Goal: Task Accomplishment & Management: Manage account settings

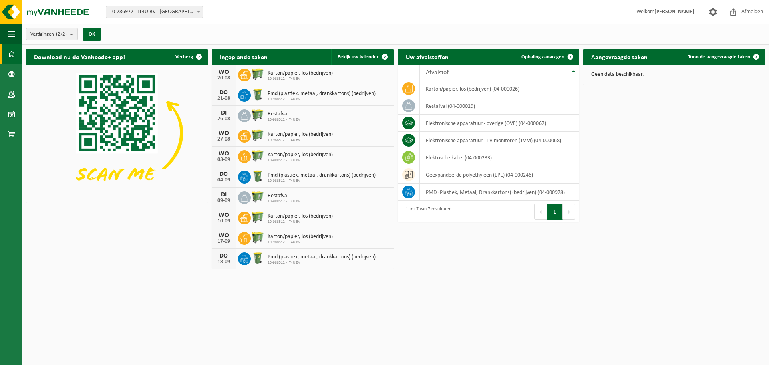
click at [71, 30] on button "Vestigingen (2/2)" at bounding box center [52, 34] width 52 height 12
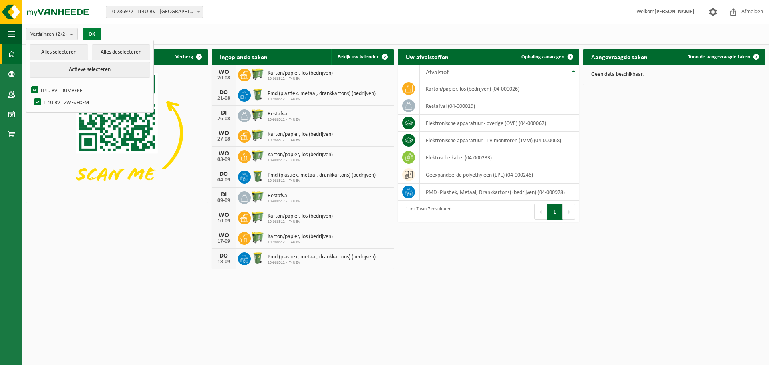
click at [96, 36] on button "OK" at bounding box center [92, 34] width 18 height 13
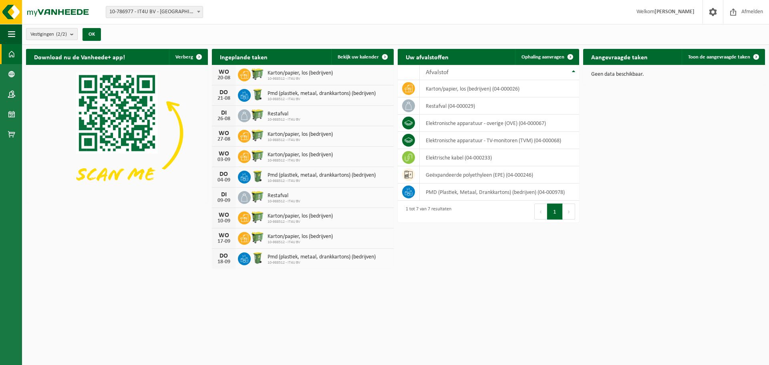
click at [56, 36] on span "Vestigingen (2/2)" at bounding box center [48, 34] width 36 height 12
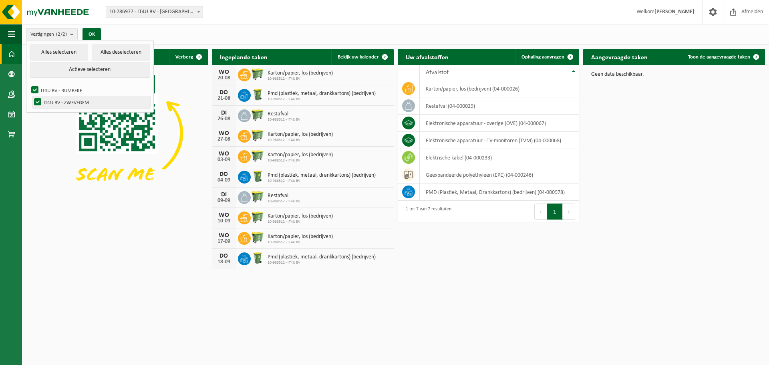
click at [35, 102] on label "IT4U BV - ZWEVEGEM" at bounding box center [91, 102] width 118 height 12
click at [31, 96] on input "IT4U BV - ZWEVEGEM" at bounding box center [31, 96] width 0 height 0
click at [88, 34] on button "OK" at bounding box center [92, 34] width 18 height 13
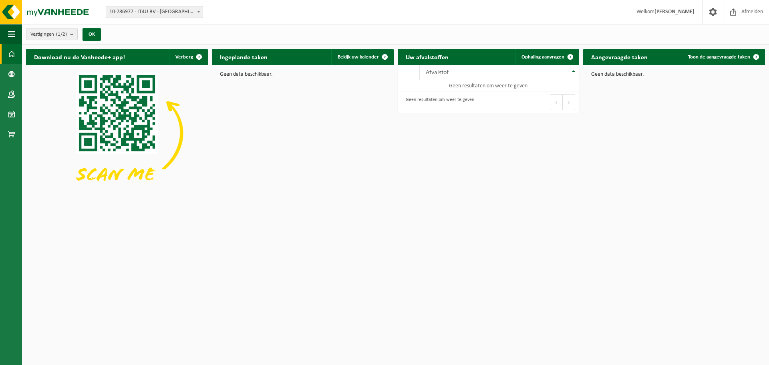
click at [61, 32] on count "(1/2)" at bounding box center [61, 34] width 11 height 5
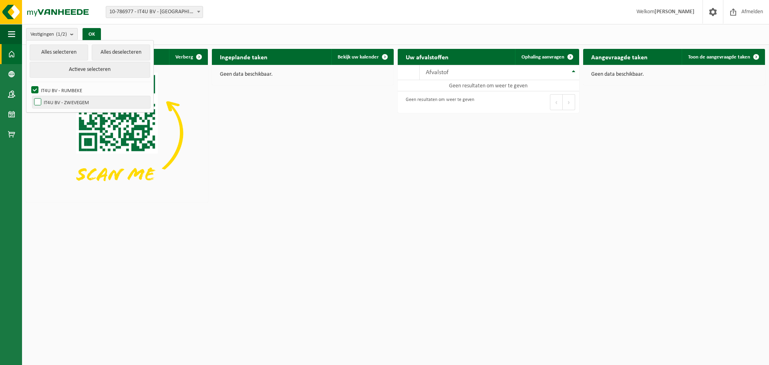
click at [36, 104] on label "IT4U BV - ZWEVEGEM" at bounding box center [91, 102] width 118 height 12
click at [31, 96] on input "IT4U BV - ZWEVEGEM" at bounding box center [31, 96] width 0 height 0
checkbox input "true"
click at [95, 36] on button "OK" at bounding box center [92, 34] width 18 height 13
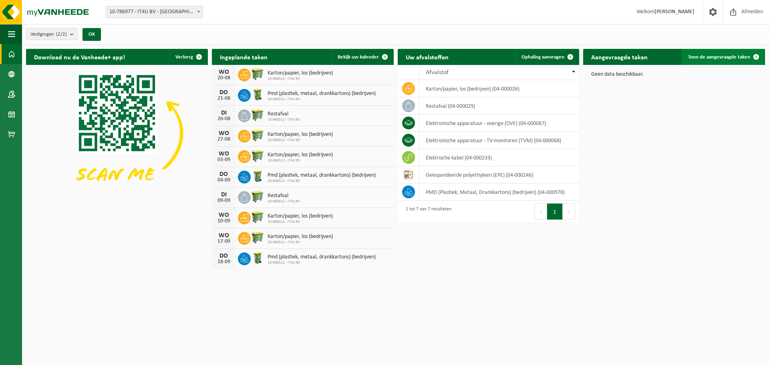
click at [743, 55] on span "Toon de aangevraagde taken" at bounding box center [719, 56] width 62 height 5
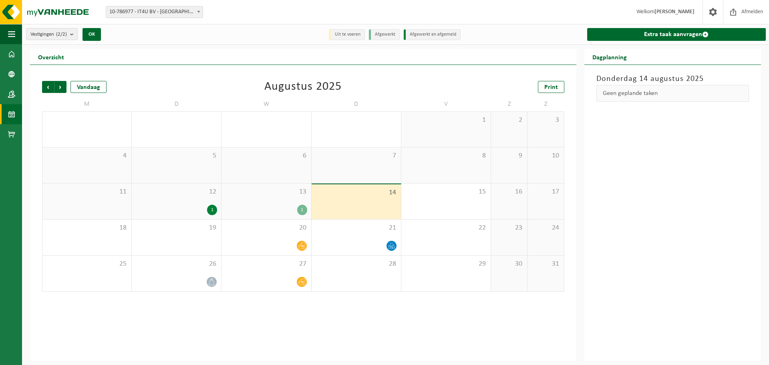
click at [257, 204] on div "13 1" at bounding box center [266, 202] width 89 height 36
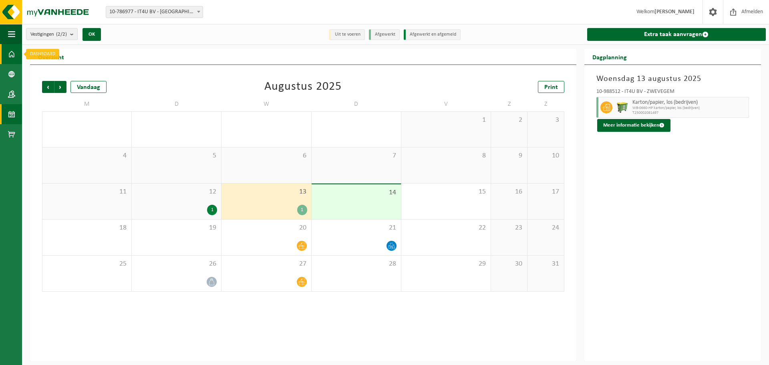
click at [5, 58] on link "Dashboard" at bounding box center [11, 54] width 22 height 20
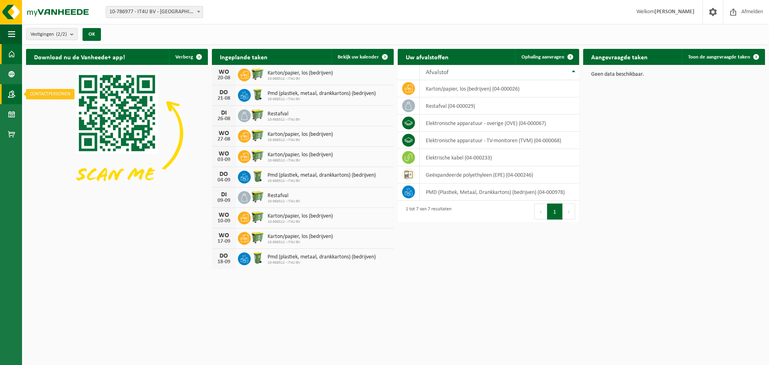
click at [7, 91] on link "Contactpersonen" at bounding box center [11, 94] width 22 height 20
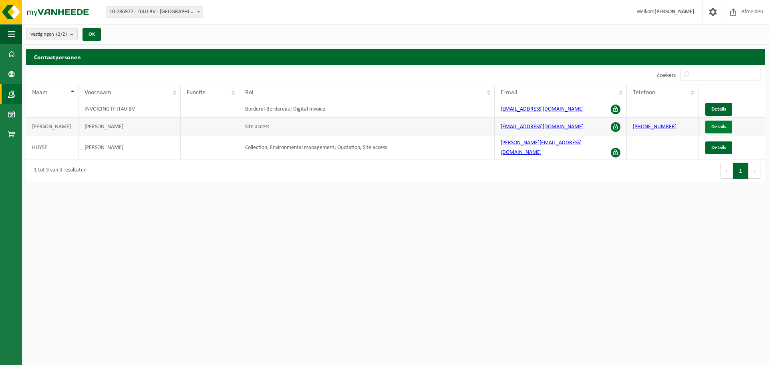
click at [710, 124] on link "Details" at bounding box center [719, 127] width 27 height 13
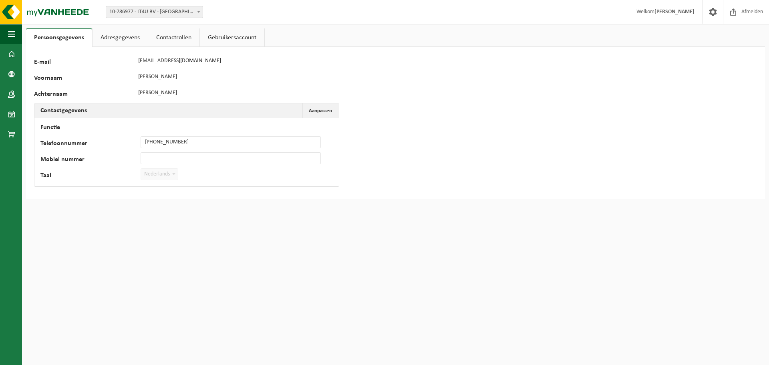
click at [131, 36] on link "Adresgegevens" at bounding box center [120, 37] width 55 height 18
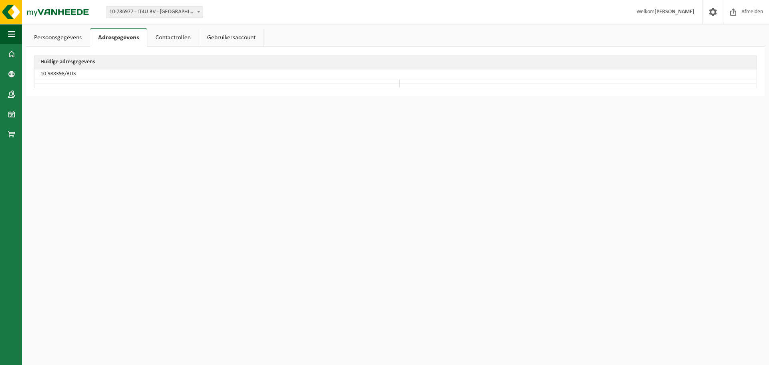
click at [184, 38] on link "Contactrollen" at bounding box center [172, 37] width 51 height 18
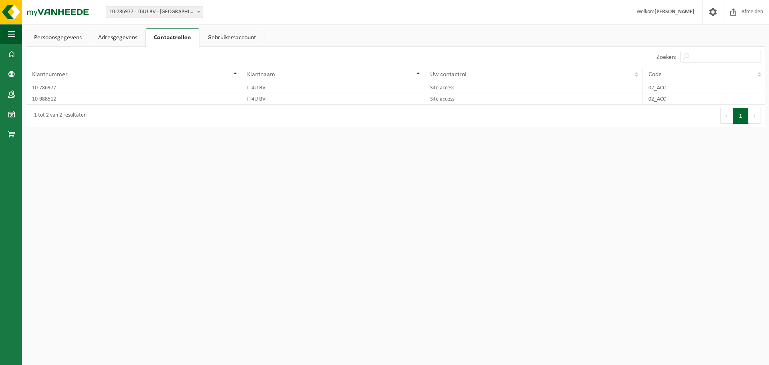
click at [227, 36] on link "Gebruikersaccount" at bounding box center [232, 37] width 65 height 18
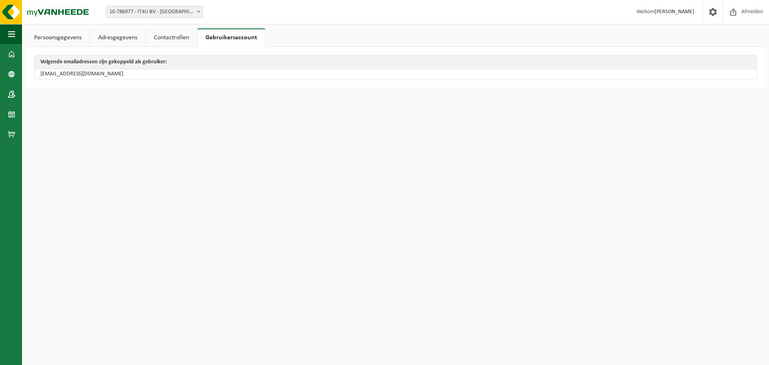
click at [167, 32] on link "Contactrollen" at bounding box center [171, 37] width 51 height 18
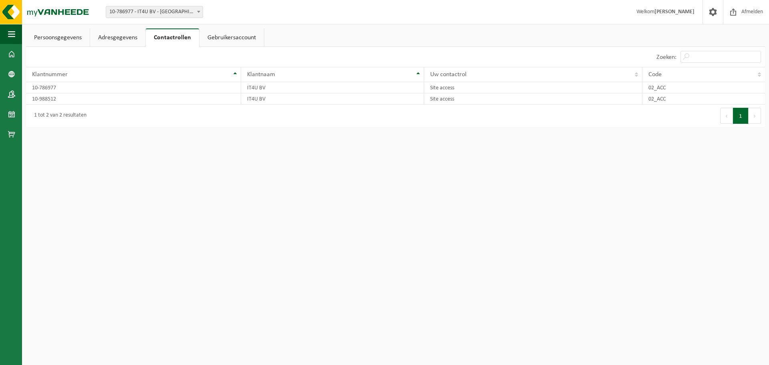
drag, startPoint x: 123, startPoint y: 33, endPoint x: 89, endPoint y: 36, distance: 34.6
click at [123, 33] on link "Adresgegevens" at bounding box center [117, 37] width 55 height 18
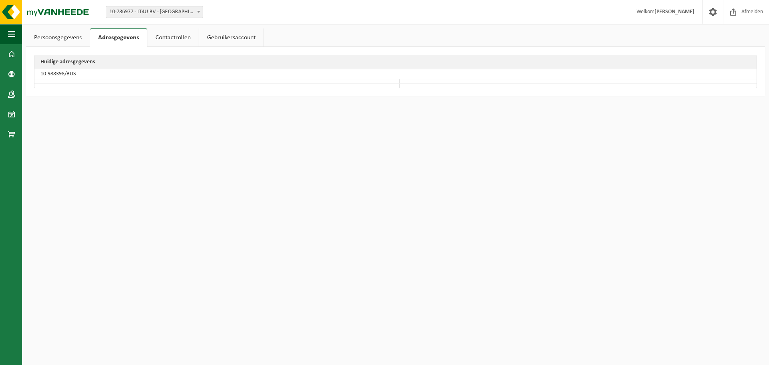
click at [42, 36] on link "Persoonsgegevens" at bounding box center [58, 37] width 64 height 18
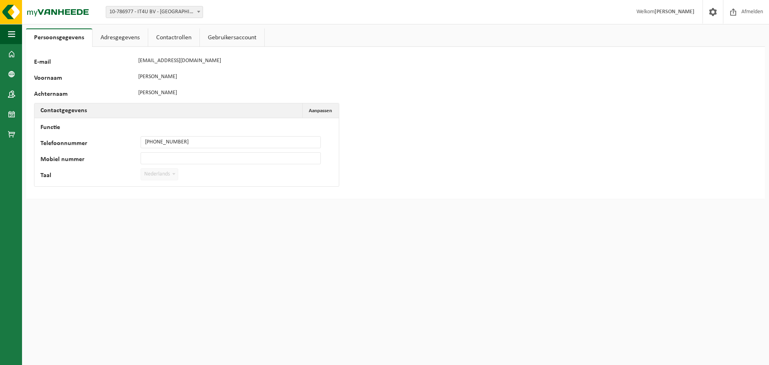
click at [666, 7] on span "Welkom Eddy Deprez" at bounding box center [666, 12] width 74 height 24
click at [664, 12] on span "Welkom Eddy Deprez" at bounding box center [666, 12] width 74 height 24
click at [715, 12] on span at bounding box center [713, 12] width 12 height 24
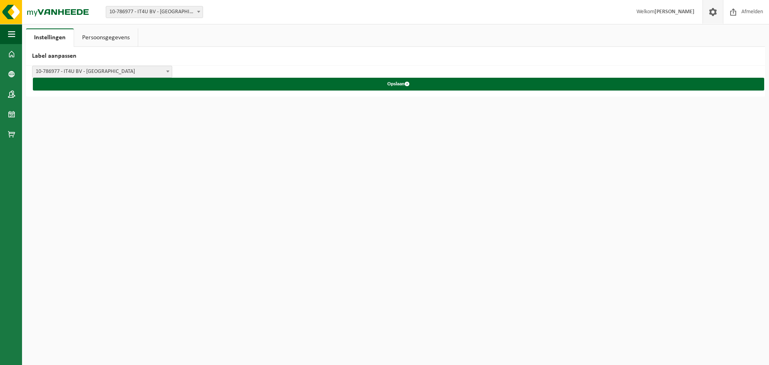
click at [121, 36] on link "Persoonsgegevens" at bounding box center [106, 37] width 64 height 18
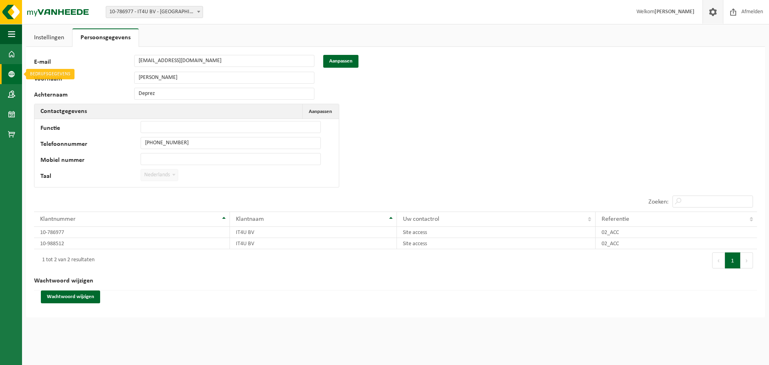
click at [16, 73] on link "Bedrijfsgegevens" at bounding box center [11, 74] width 22 height 20
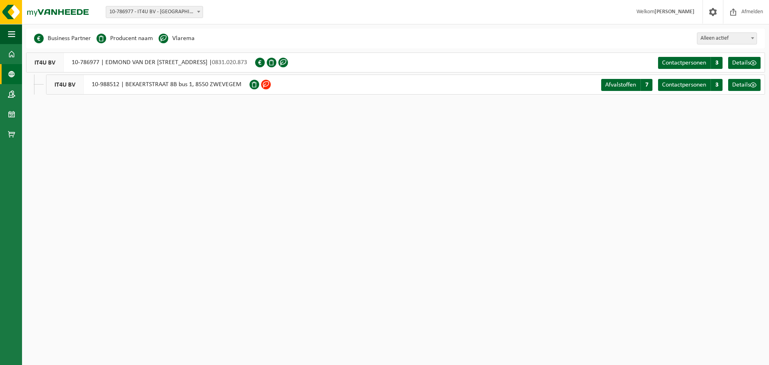
click at [133, 36] on li "Producent naam" at bounding box center [125, 38] width 57 height 12
click at [623, 86] on span "Afvalstoffen" at bounding box center [620, 85] width 31 height 6
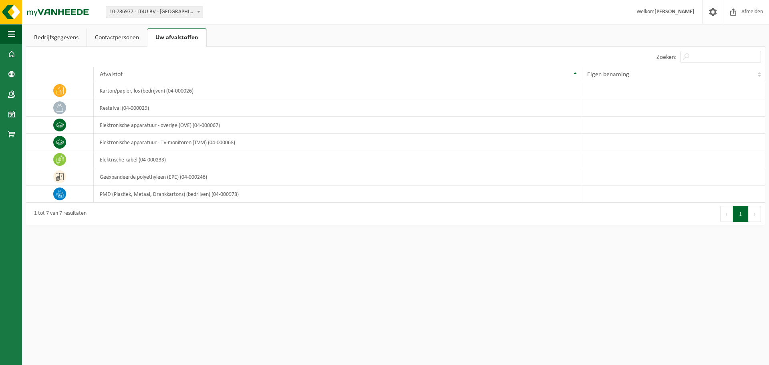
click at [128, 37] on link "Contactpersonen" at bounding box center [117, 37] width 60 height 18
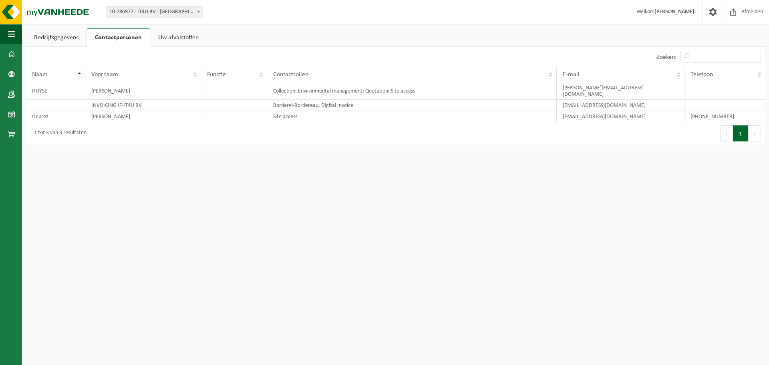
click at [178, 35] on link "Uw afvalstoffen" at bounding box center [178, 37] width 57 height 18
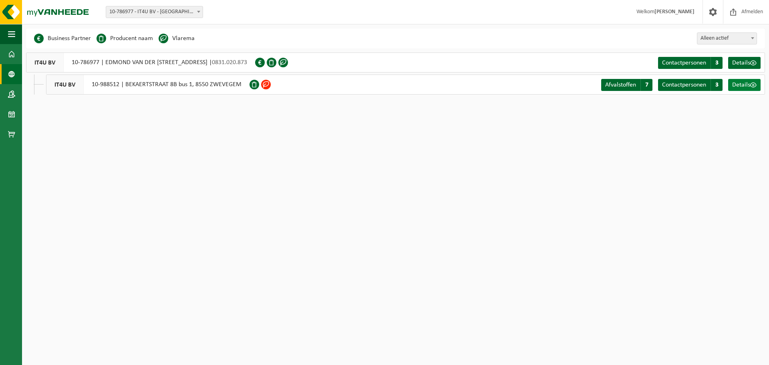
click at [752, 87] on span at bounding box center [754, 85] width 6 height 6
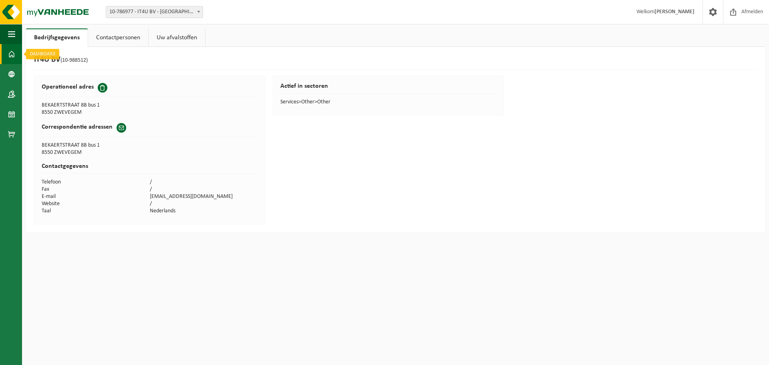
click at [14, 53] on span at bounding box center [11, 54] width 7 height 20
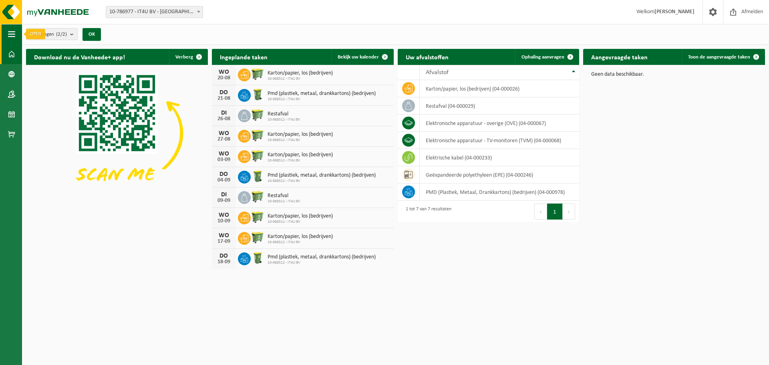
click at [10, 31] on span "button" at bounding box center [11, 34] width 7 height 20
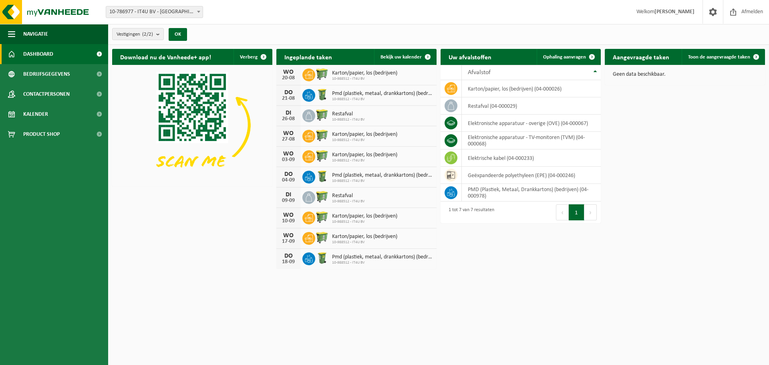
click at [48, 57] on span "Dashboard" at bounding box center [38, 54] width 30 height 20
click at [43, 71] on span "Bedrijfsgegevens" at bounding box center [46, 74] width 47 height 20
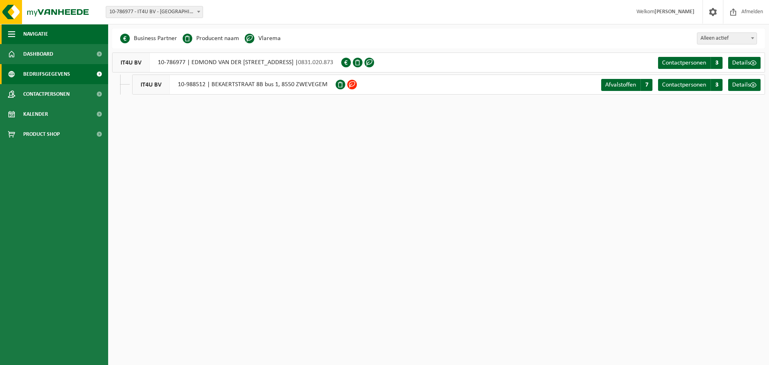
click at [11, 31] on span "button" at bounding box center [11, 34] width 7 height 20
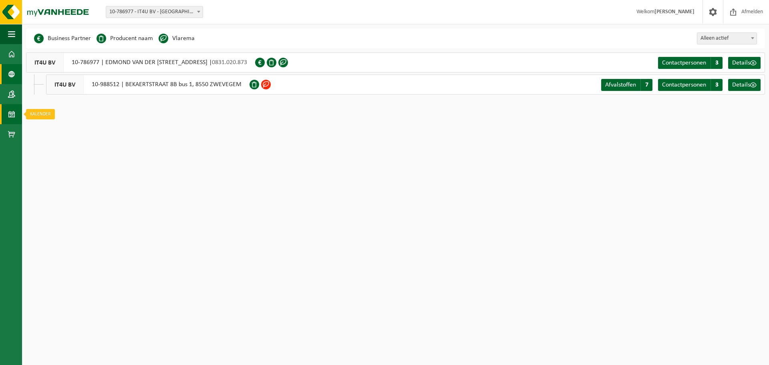
click at [15, 111] on span at bounding box center [11, 114] width 7 height 20
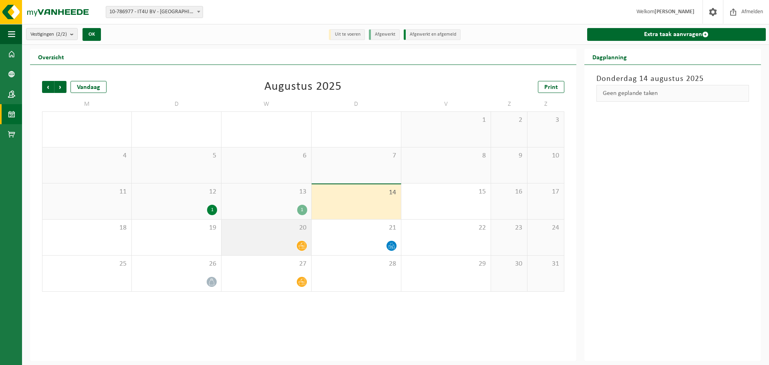
click at [284, 242] on div at bounding box center [266, 245] width 81 height 11
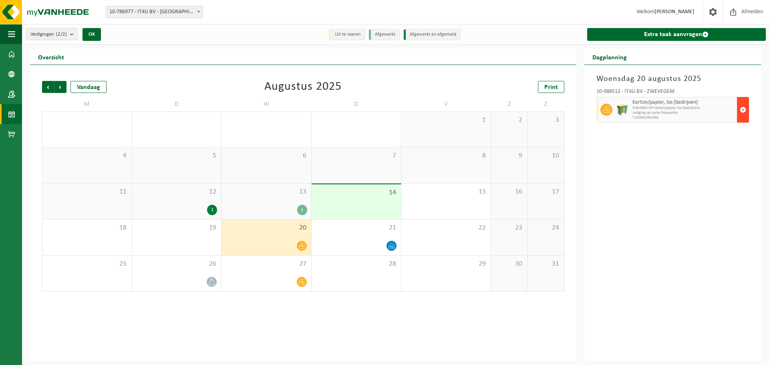
click at [739, 111] on button "button" at bounding box center [743, 110] width 12 height 26
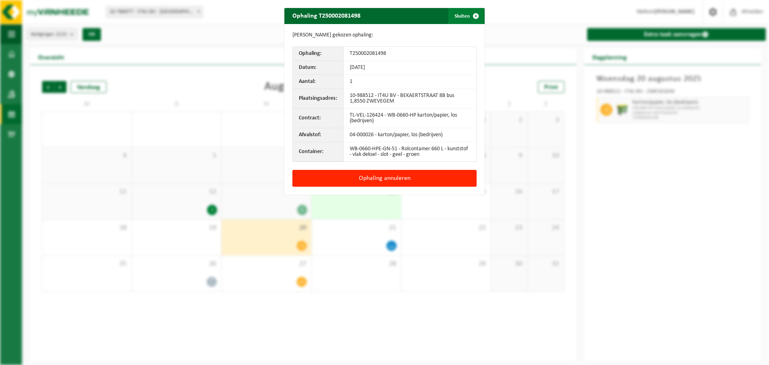
click at [475, 18] on span "button" at bounding box center [476, 16] width 16 height 16
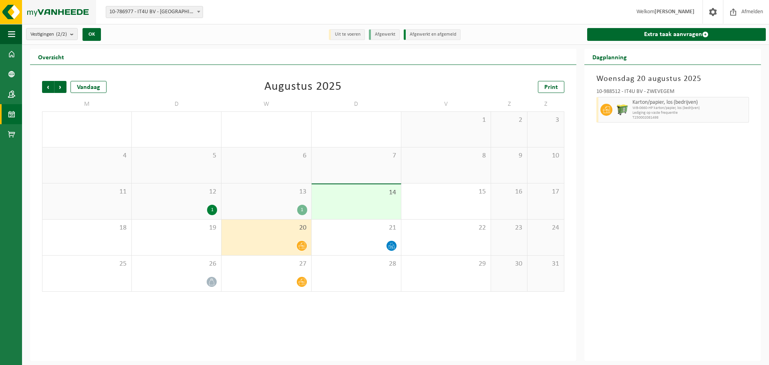
click at [9, 14] on img at bounding box center [48, 12] width 96 height 24
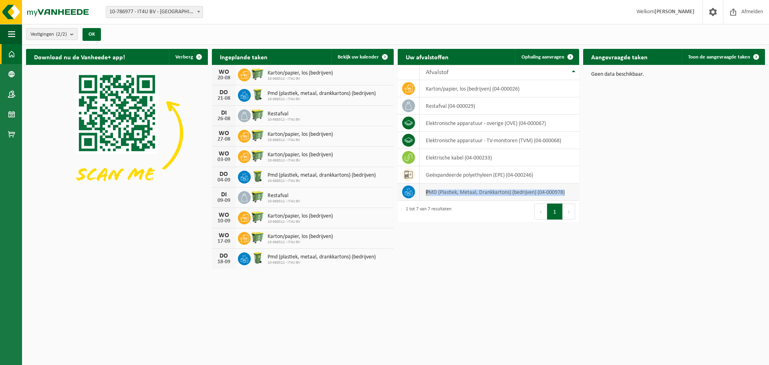
drag, startPoint x: 576, startPoint y: 195, endPoint x: 426, endPoint y: 186, distance: 150.1
click at [426, 186] on td "PMD (Plastiek, Metaal, Drankkartons) (bedrijven) (04-000978)" at bounding box center [499, 192] width 159 height 17
click at [430, 187] on td "PMD (Plastiek, Metaal, Drankkartons) (bedrijven) (04-000978)" at bounding box center [499, 192] width 159 height 17
click at [407, 190] on icon at bounding box center [409, 190] width 4 height 4
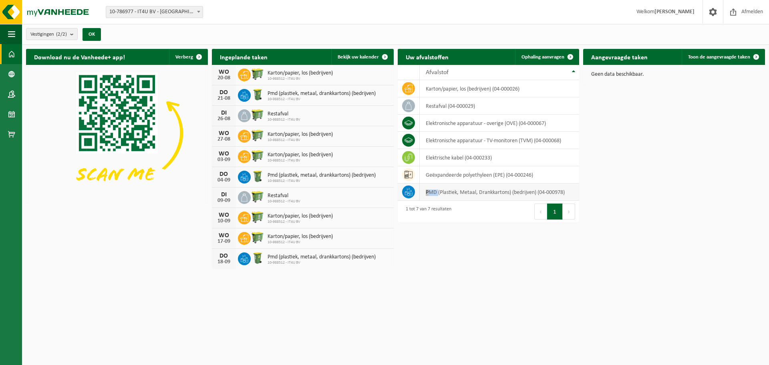
click at [407, 190] on icon at bounding box center [409, 190] width 4 height 4
drag, startPoint x: 468, startPoint y: 202, endPoint x: 460, endPoint y: 194, distance: 11.9
click at [460, 194] on td "PMD (Plastiek, Metaal, Drankkartons) (bedrijven) (04-000978)" at bounding box center [499, 192] width 159 height 17
drag, startPoint x: 569, startPoint y: 193, endPoint x: 425, endPoint y: 190, distance: 144.7
click at [425, 190] on td "PMD (Plastiek, Metaal, Drankkartons) (bedrijven) (04-000978)" at bounding box center [499, 192] width 159 height 17
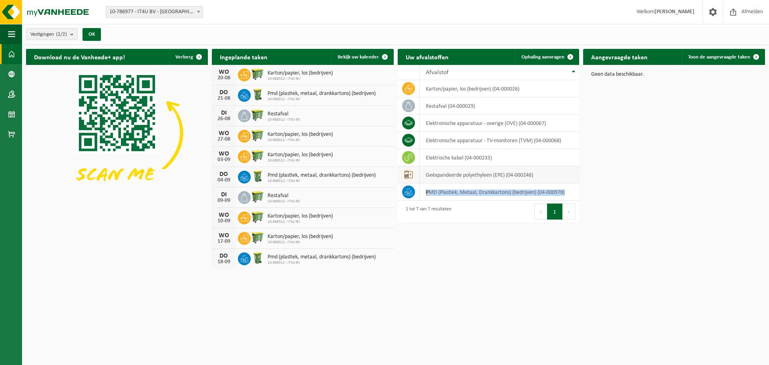
copy td "PMD (Plastiek, Metaal, Drankkartons) (bedrijven) (04-000978)"
click at [69, 36] on button "Vestigingen (2/2)" at bounding box center [52, 34] width 52 height 12
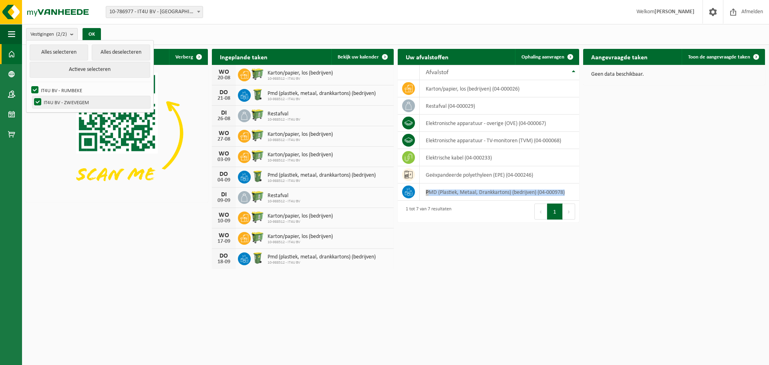
click at [95, 103] on label "IT4U BV - ZWEVEGEM" at bounding box center [91, 102] width 118 height 12
click at [31, 96] on input "IT4U BV - ZWEVEGEM" at bounding box center [31, 96] width 0 height 0
checkbox input "false"
click at [179, 8] on span "10-786977 - IT4U BV - [GEOGRAPHIC_DATA]" at bounding box center [154, 11] width 97 height 11
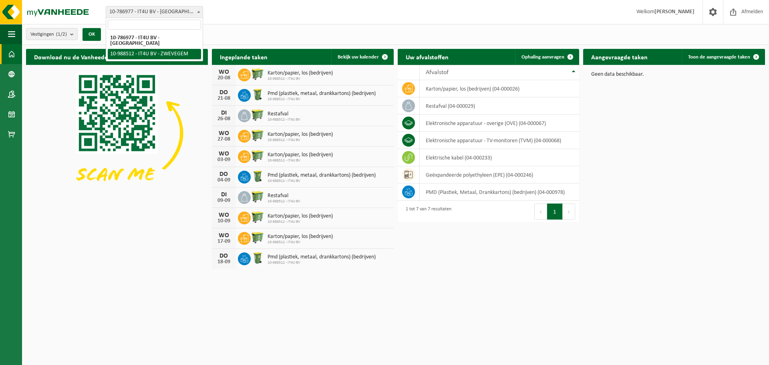
select select "167848"
